Goal: Information Seeking & Learning: Learn about a topic

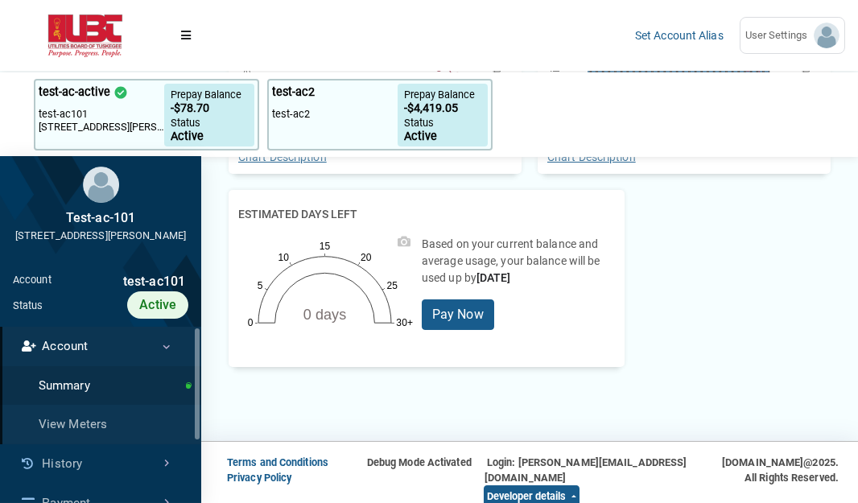
scroll to position [97, 0]
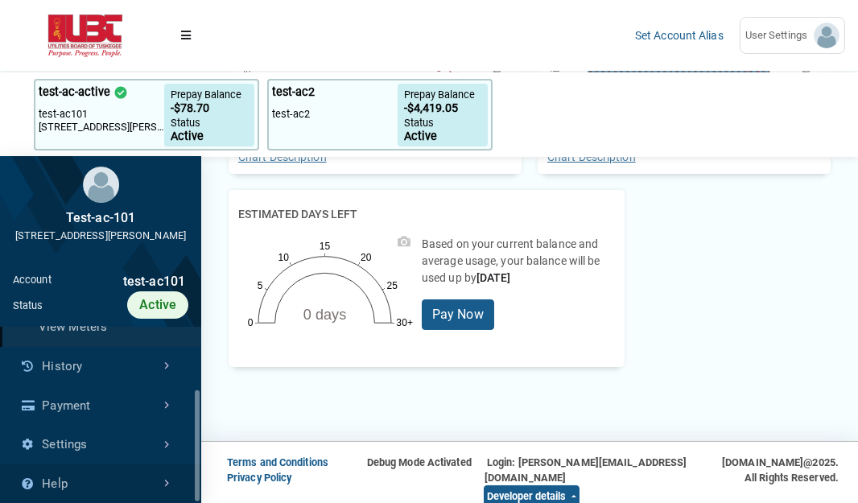
click at [127, 489] on link "Help" at bounding box center [100, 483] width 201 height 39
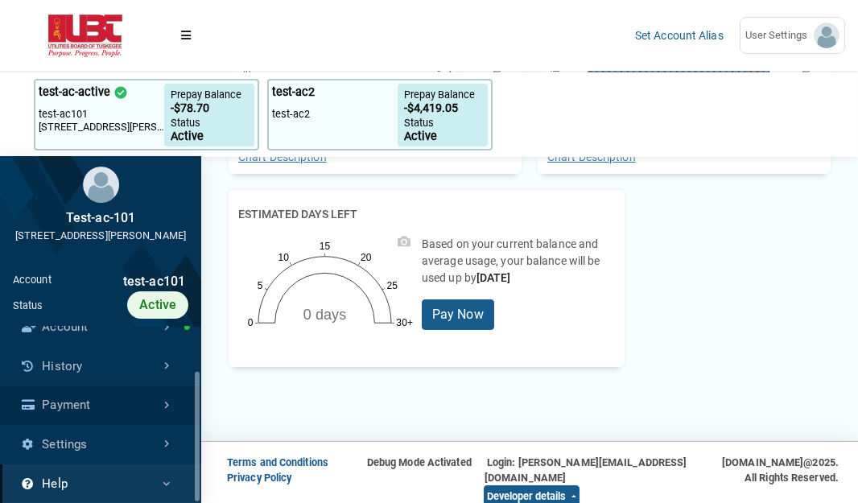
scroll to position [58, 0]
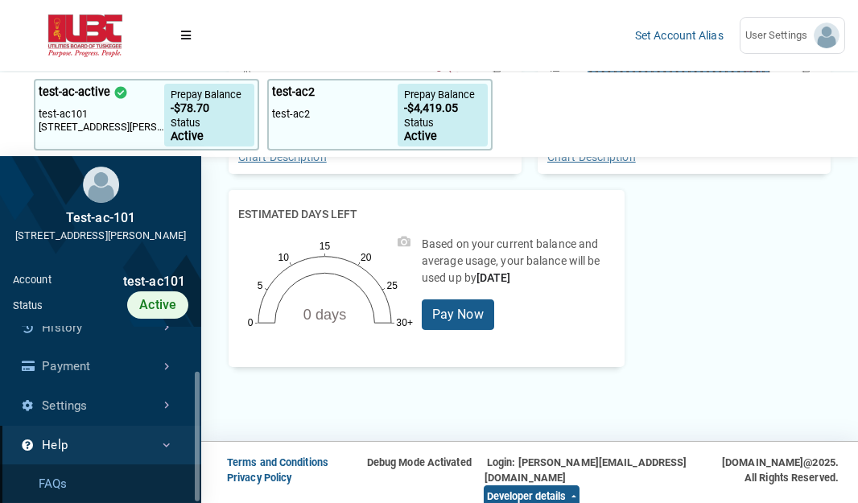
click at [73, 479] on link "FAQs" at bounding box center [100, 483] width 201 height 39
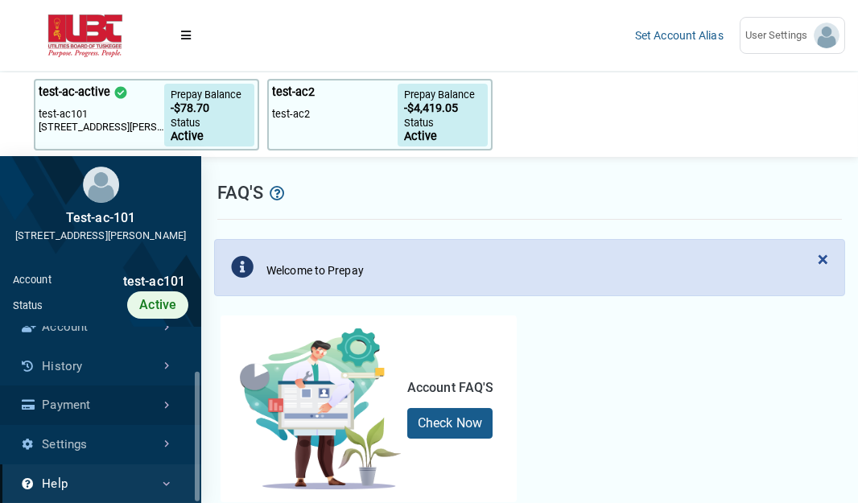
scroll to position [58, 0]
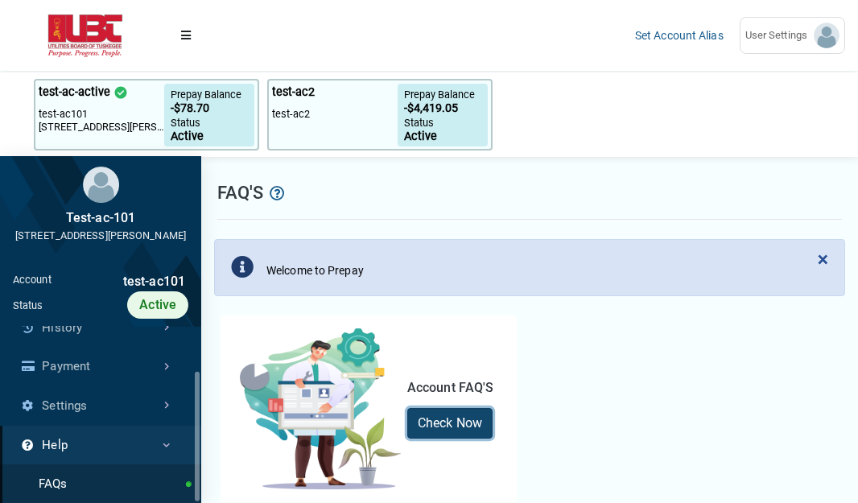
click at [456, 427] on link "Check Now" at bounding box center [449, 423] width 85 height 31
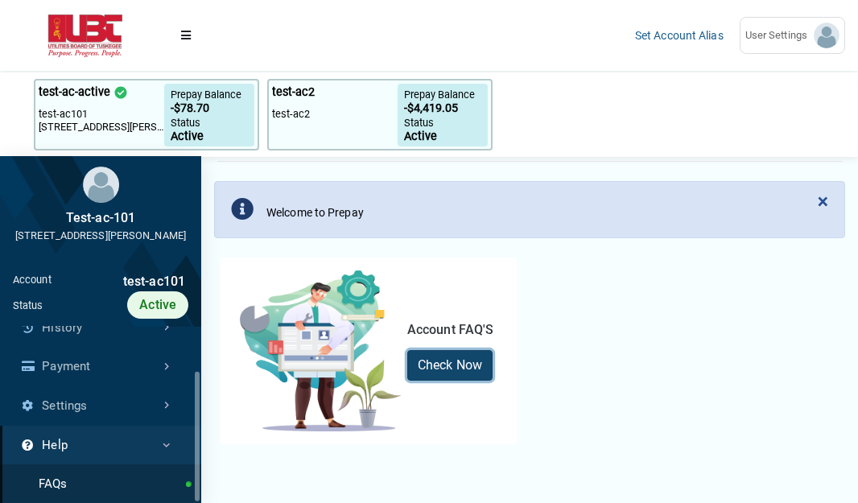
scroll to position [0, 0]
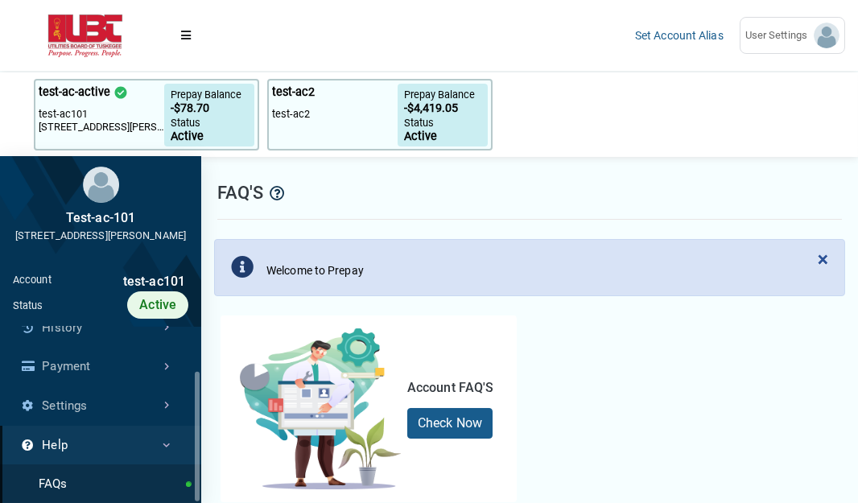
click at [274, 199] on icon at bounding box center [277, 193] width 15 height 11
click at [769, 40] on span "User Settings" at bounding box center [779, 35] width 68 height 16
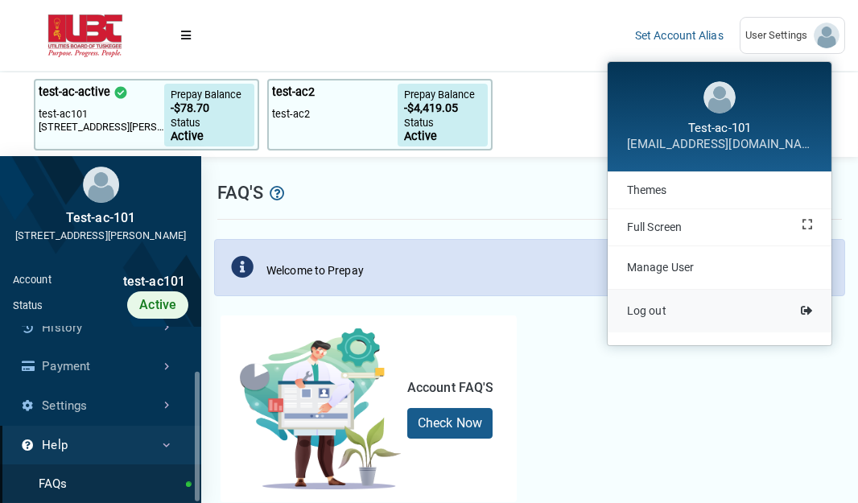
click at [656, 311] on span "Log out" at bounding box center [646, 310] width 39 height 13
